Goal: Navigation & Orientation: Find specific page/section

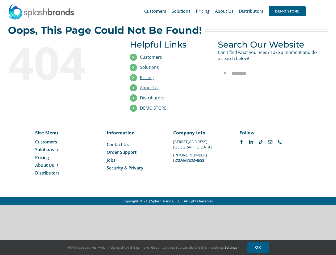
click at [168, 103] on li "Distributors" at bounding box center [170, 98] width 80 height 10
click at [303, 0] on div "Search for: * Customers Solutions Stores New Hire Kits Manufacturing Store Mark…" at bounding box center [168, 11] width 320 height 22
click at [287, 11] on span "DEMO STORE" at bounding box center [287, 11] width 37 height 10
click at [153, 108] on link "DEMO STORE" at bounding box center [153, 108] width 27 height 6
click at [53, 150] on span "Solutions" at bounding box center [44, 150] width 19 height 6
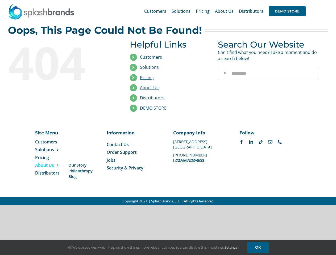
click at [53, 165] on span "About Us" at bounding box center [44, 165] width 19 height 6
click at [232, 248] on link "Settings" at bounding box center [231, 247] width 15 height 5
